Goal: Navigation & Orientation: Find specific page/section

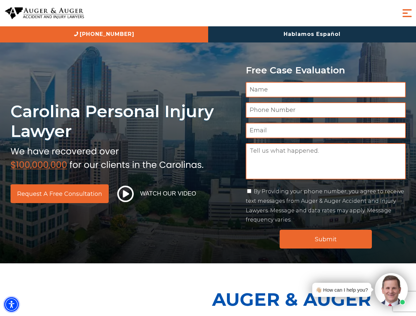
click at [12, 305] on img "Accessibility Menu" at bounding box center [11, 305] width 14 height 14
